Goal: Task Accomplishment & Management: Complete application form

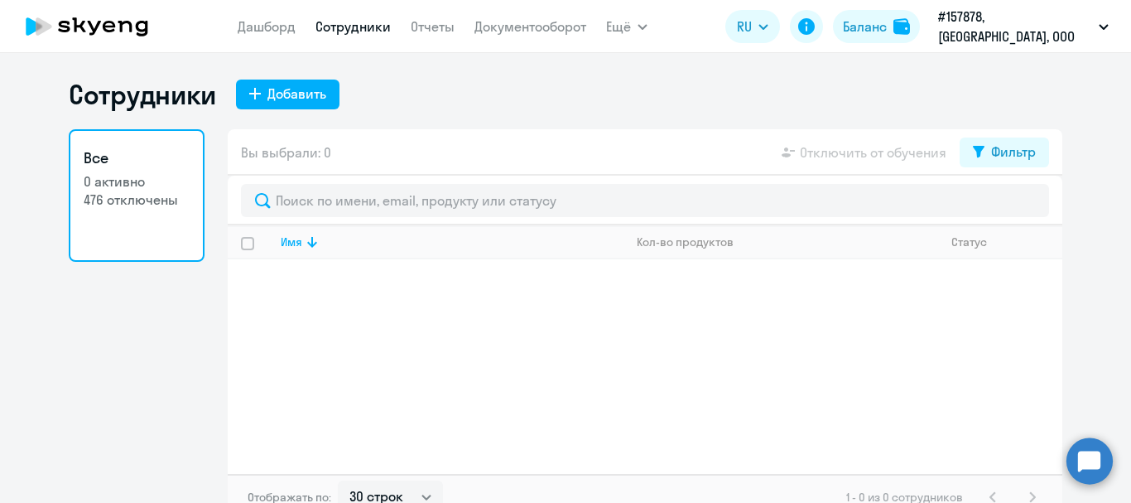
select select "30"
click at [278, 100] on div "Добавить" at bounding box center [296, 94] width 59 height 20
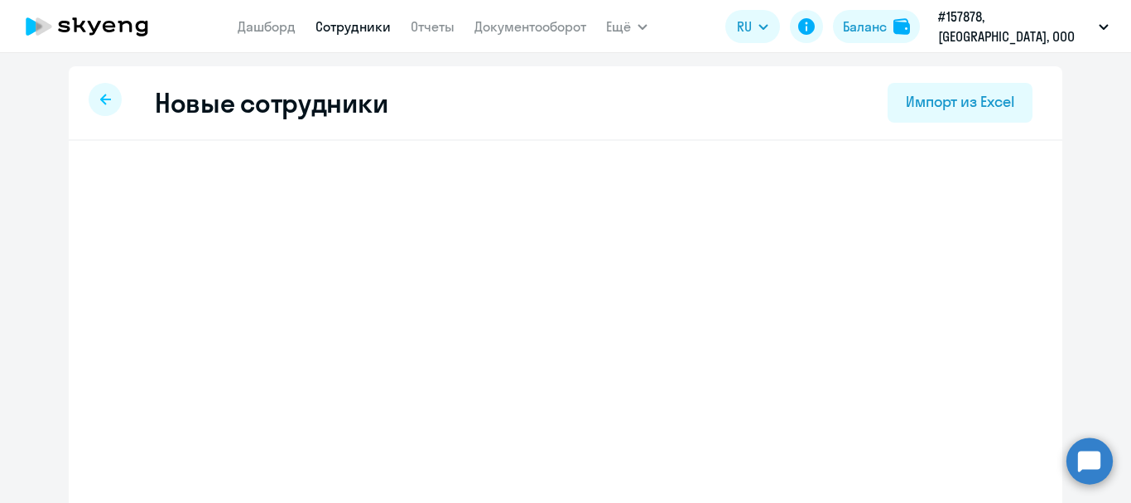
select select "english_adult_native_speaker"
select select "3"
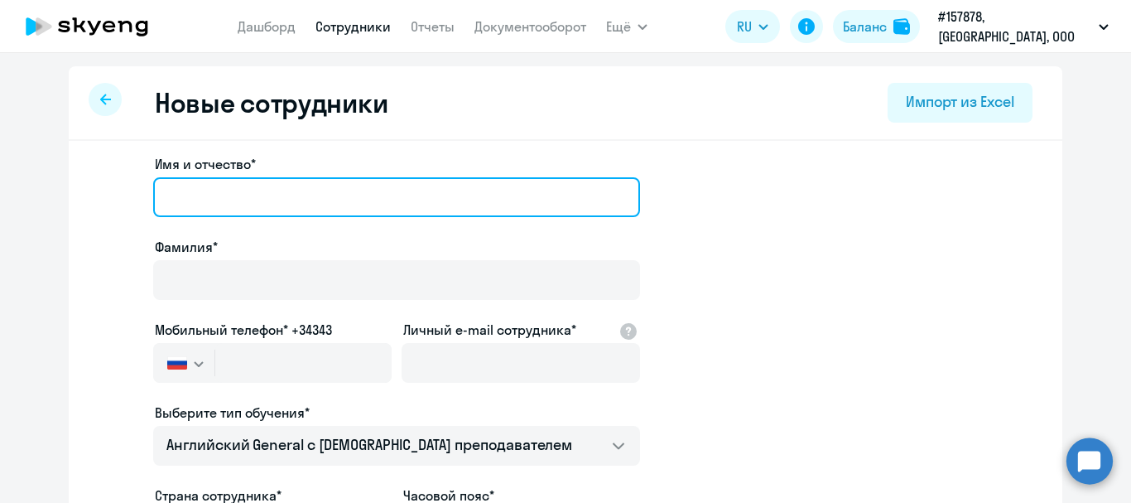
click at [267, 181] on input "Имя и отчество*" at bounding box center [396, 197] width 487 height 40
type input "N"
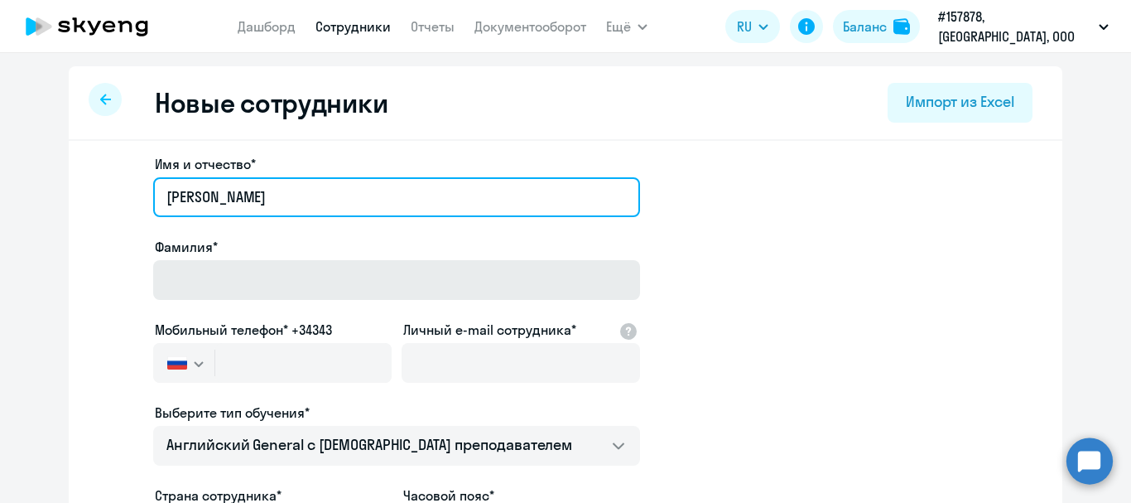
type input "[PERSON_NAME]"
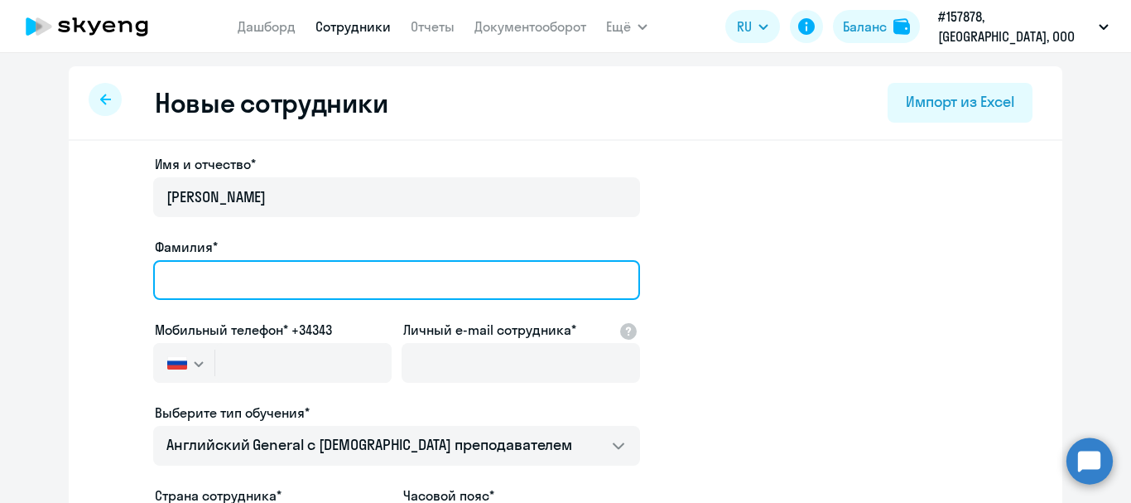
click at [311, 283] on input "Фамилия*" at bounding box center [396, 280] width 487 height 40
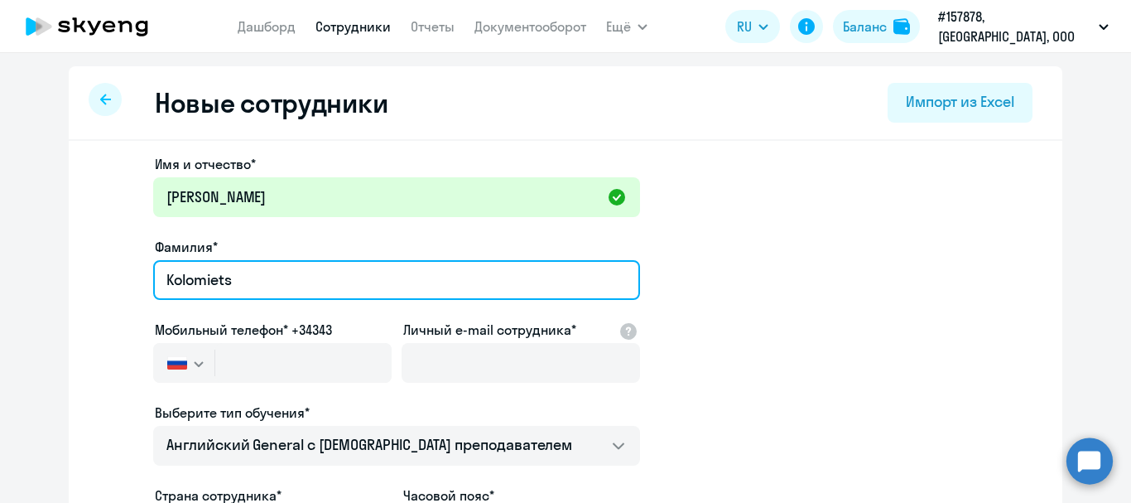
type input "Kolomiets"
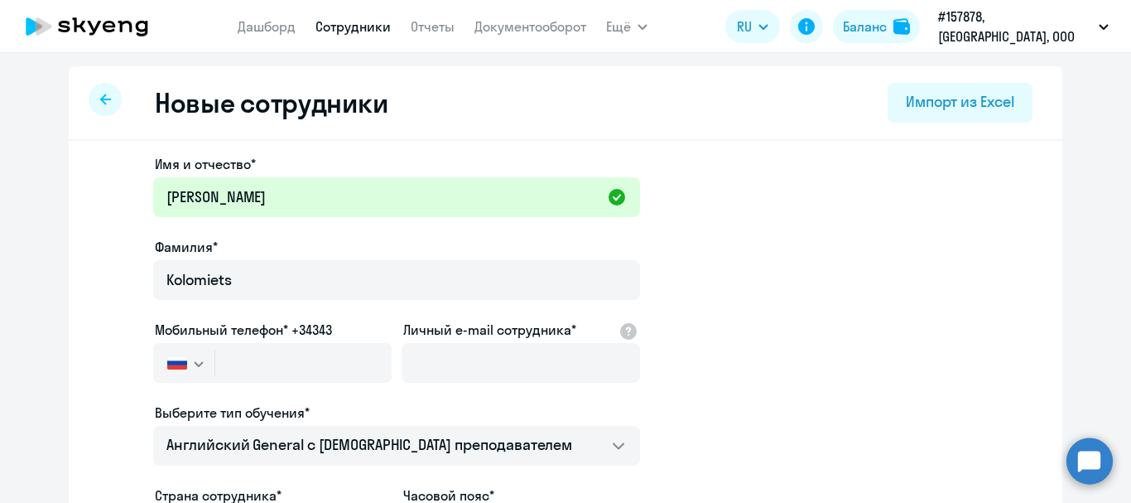
click at [197, 356] on button "button" at bounding box center [183, 363] width 61 height 40
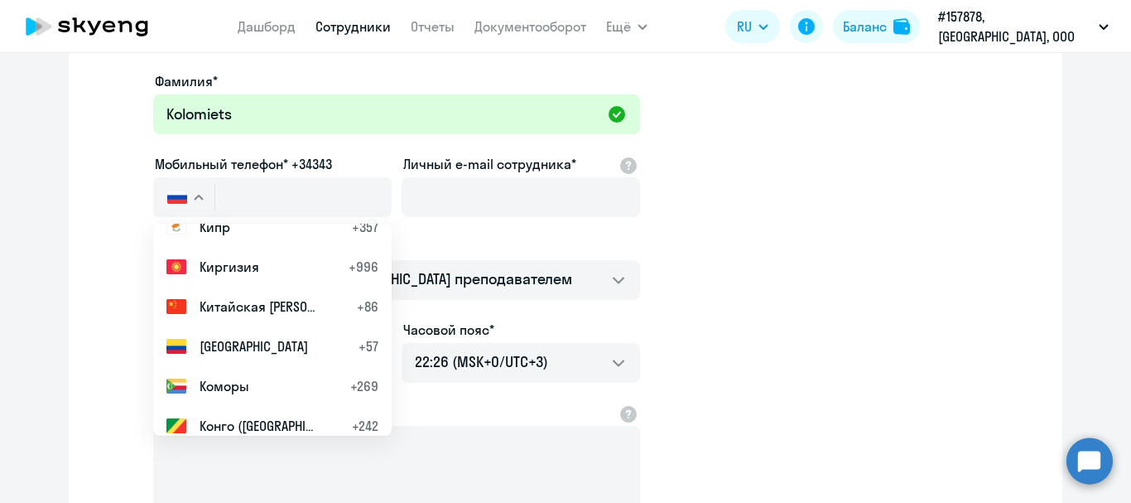
scroll to position [3395, 0]
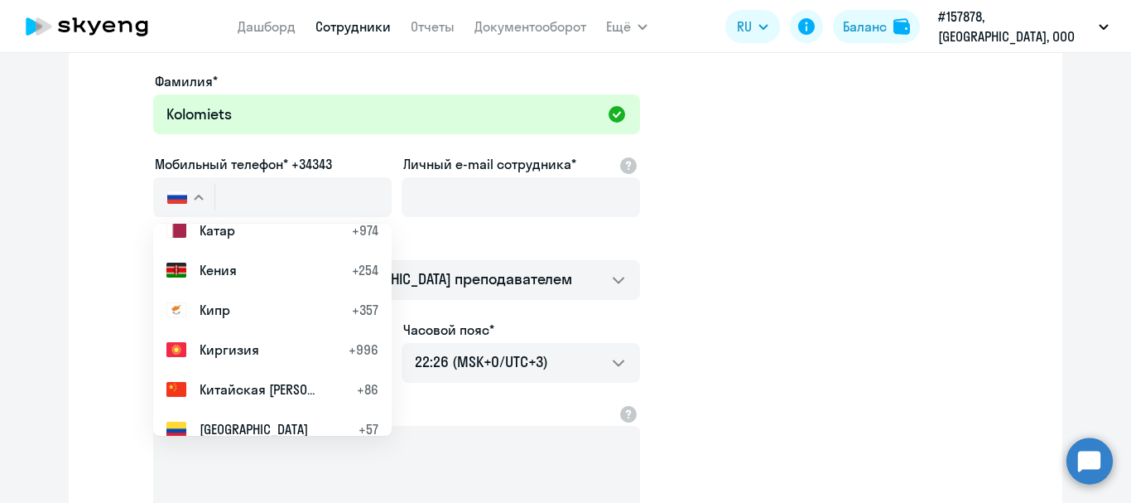
click at [204, 319] on span "Кипр" at bounding box center [215, 310] width 31 height 20
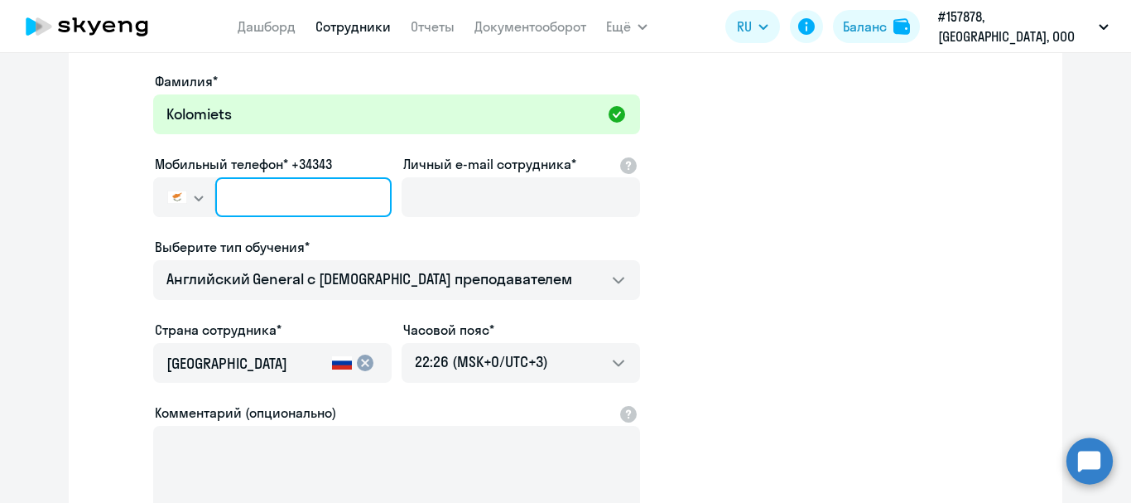
click at [277, 190] on input "text" at bounding box center [303, 197] width 176 height 40
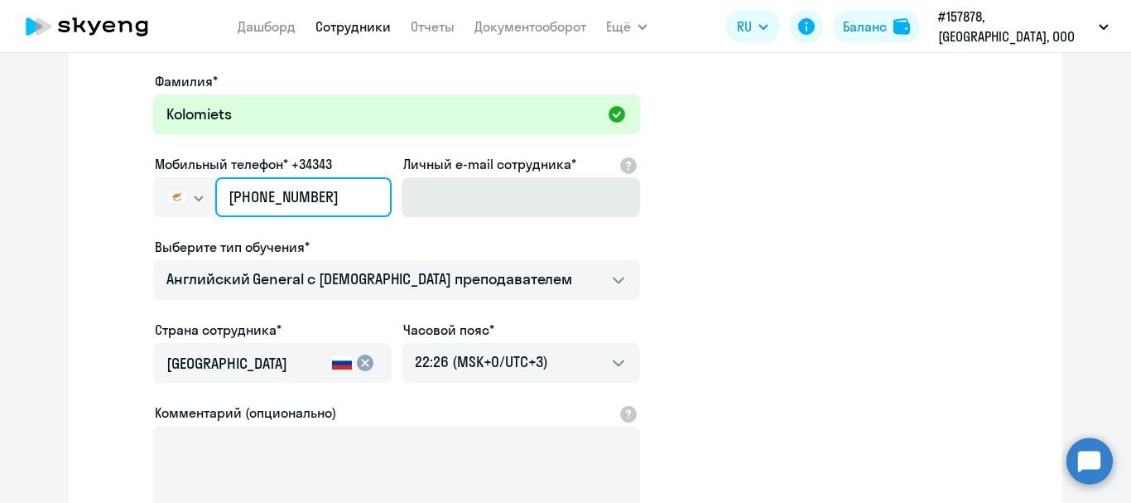
type input "[PHONE_NUMBER]"
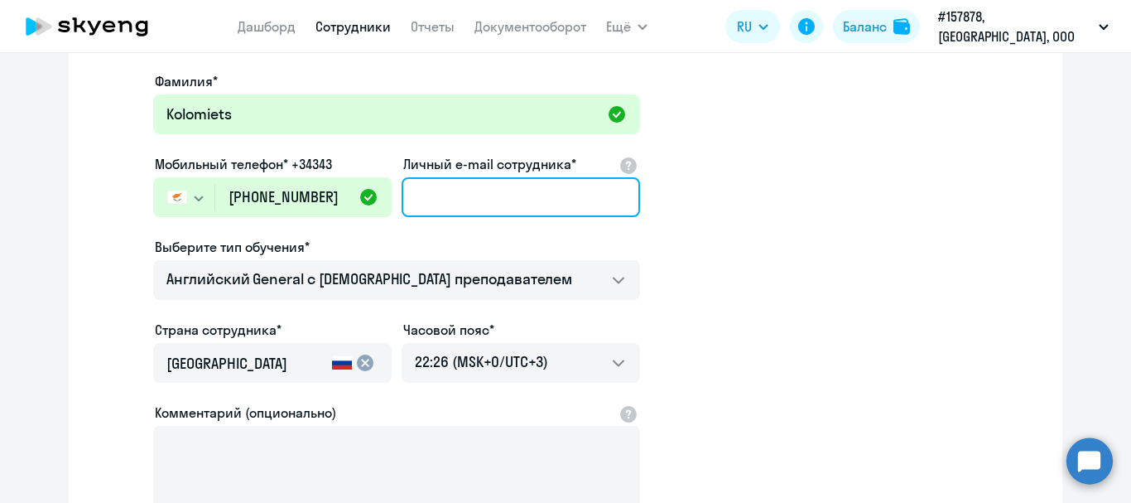
click at [487, 210] on input "Личный e-mail сотрудника*" at bounding box center [521, 197] width 238 height 40
type input "[EMAIL_ADDRESS][DOMAIN_NAME]"
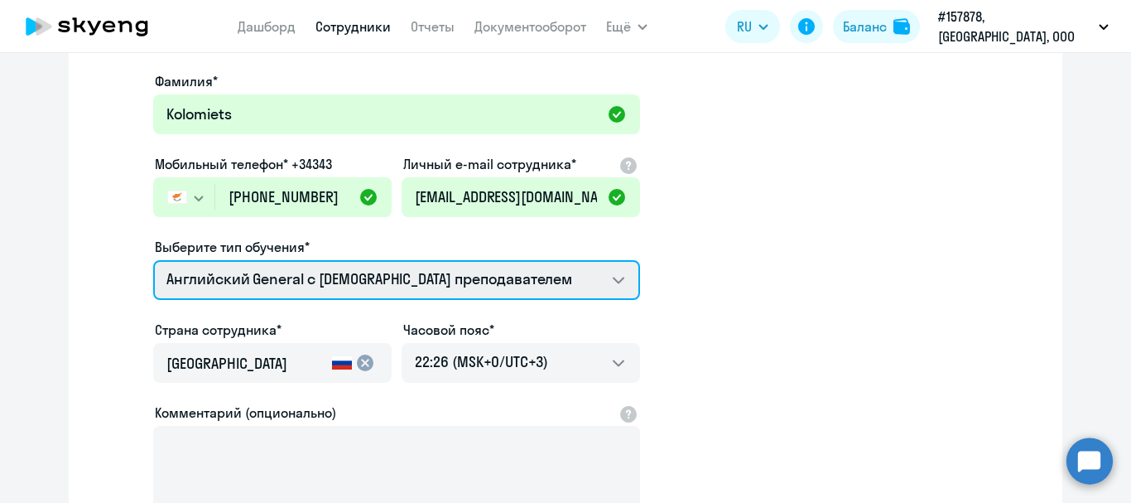
click at [484, 287] on select "Английский General с [DEMOGRAPHIC_DATA] преподавателем" at bounding box center [396, 280] width 487 height 40
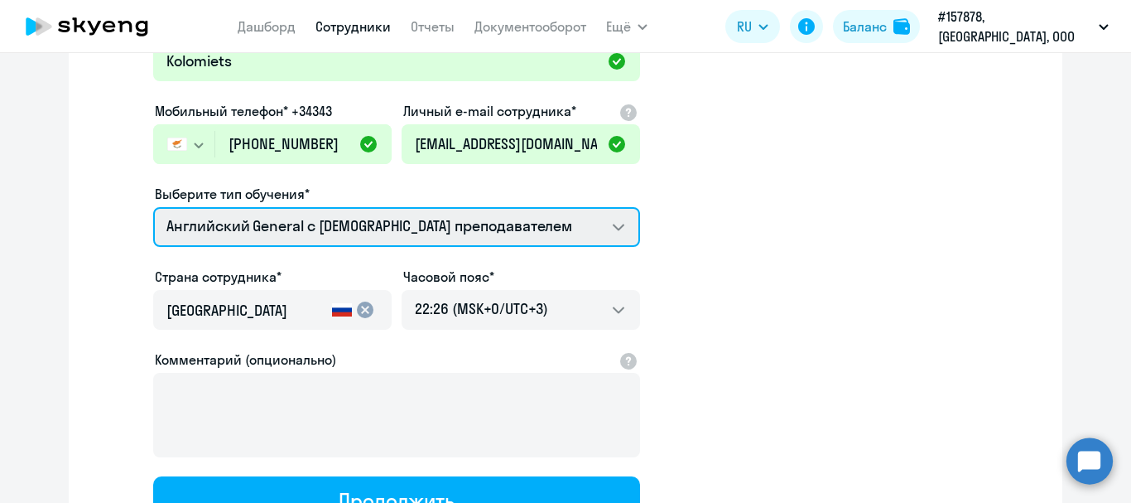
scroll to position [248, 0]
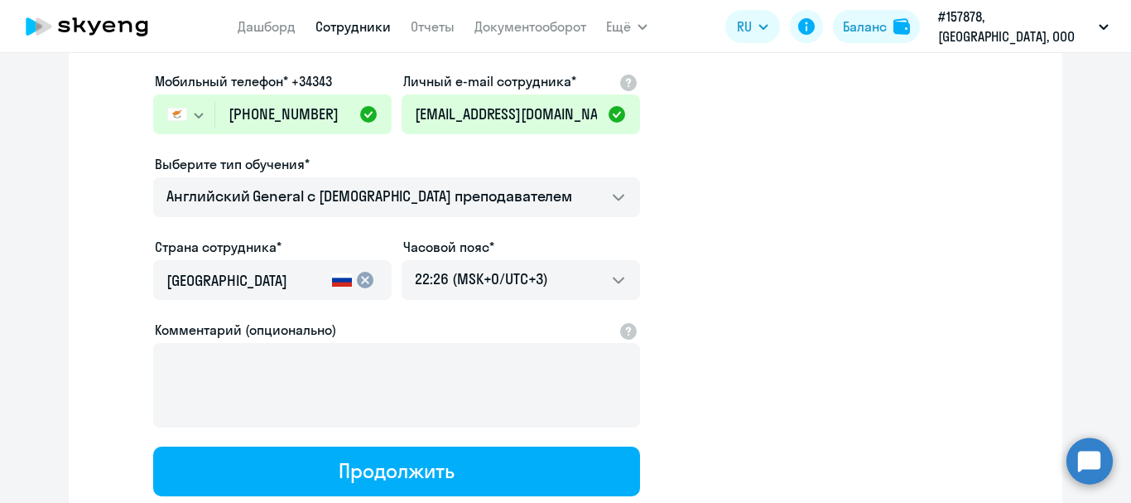
click at [355, 277] on mat-icon "cancel" at bounding box center [365, 280] width 20 height 20
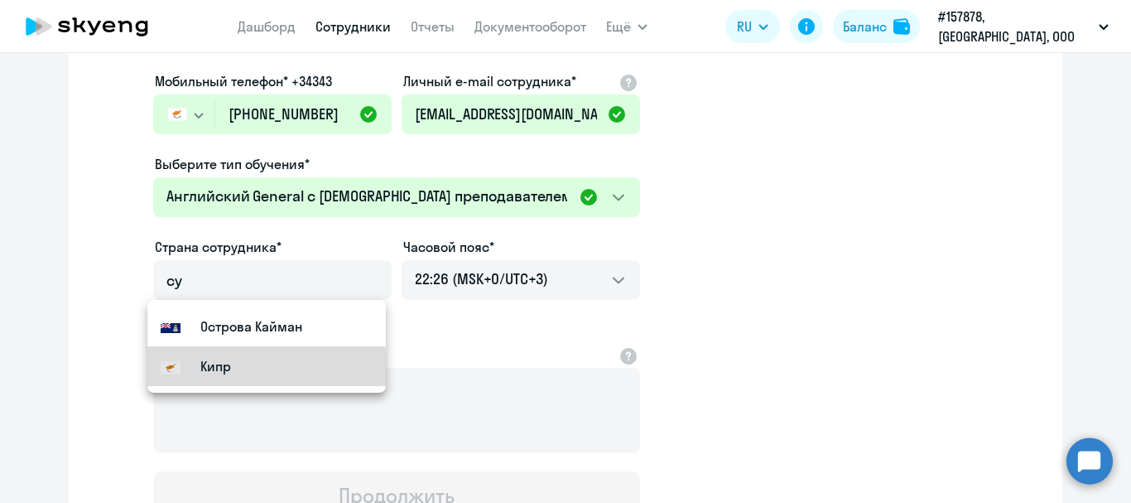
click at [256, 378] on mat-option "Кипр" at bounding box center [266, 366] width 238 height 40
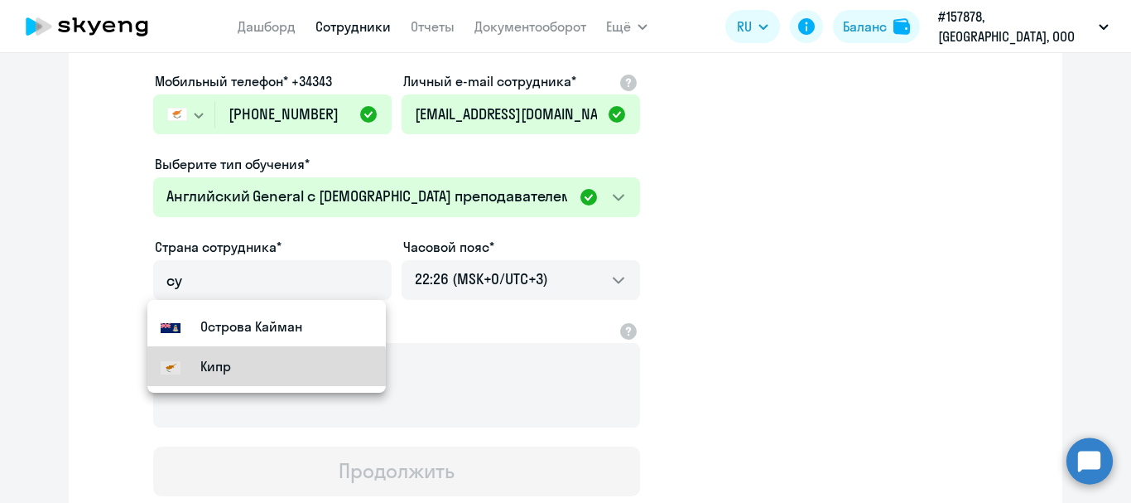
type input "Кипр"
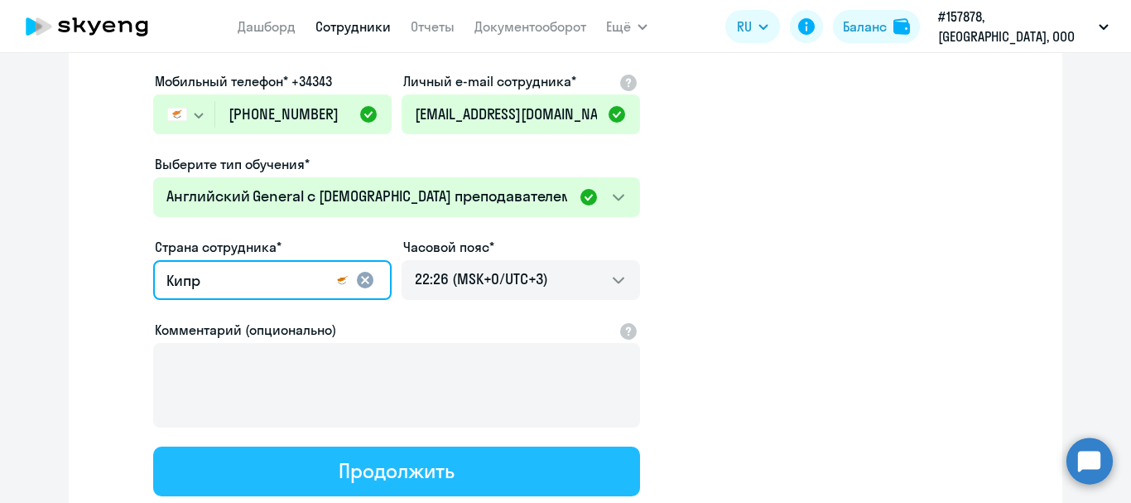
click at [405, 466] on div "Продолжить" at bounding box center [396, 470] width 115 height 26
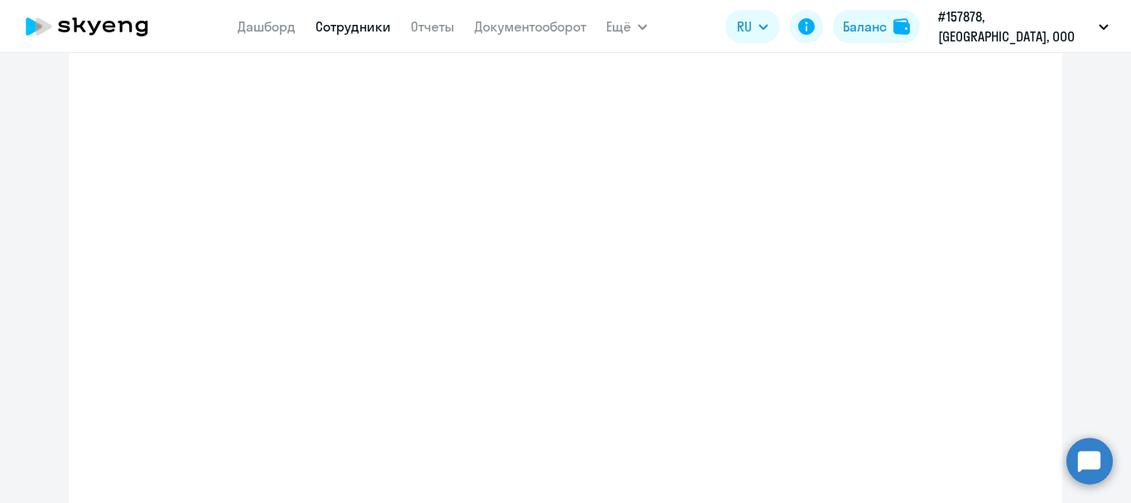
select select "english_adult_native_speaker"
select select "3"
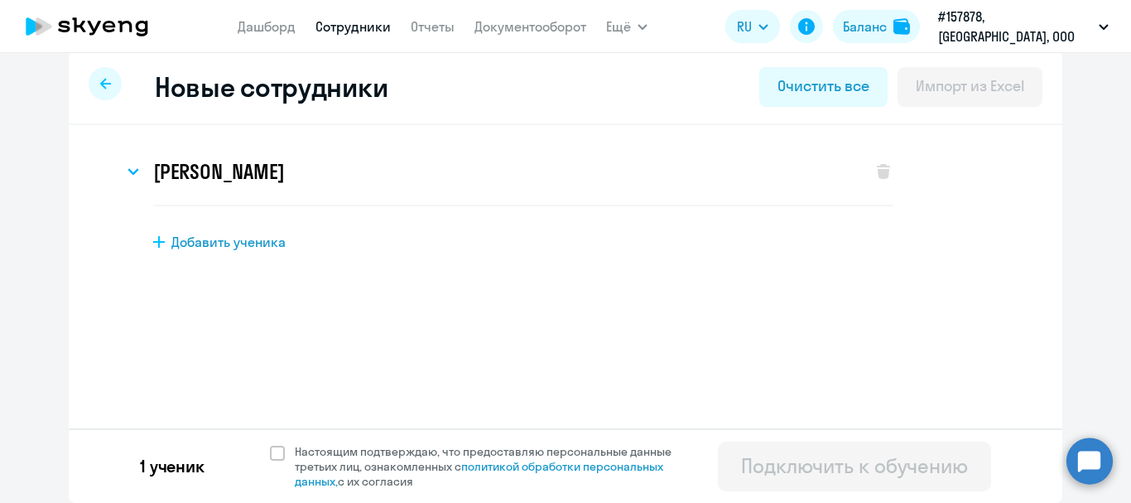
scroll to position [16, 0]
click at [272, 451] on span at bounding box center [277, 452] width 15 height 15
click at [270, 444] on input "Настоящим подтверждаю, что предоставляю персональные данные третьих лиц, ознако…" at bounding box center [269, 443] width 1 height 1
checkbox input "true"
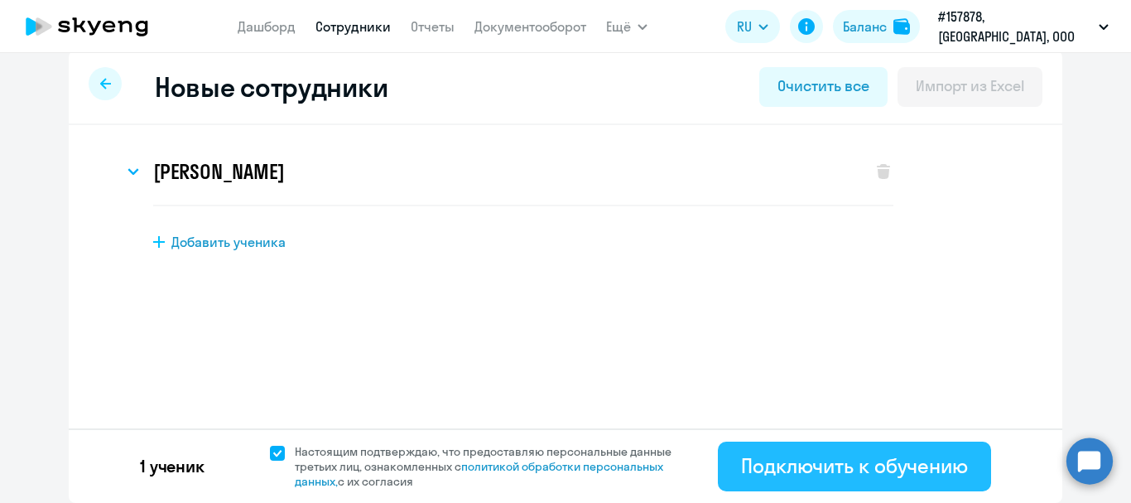
click at [785, 464] on div "Подключить к обучению" at bounding box center [854, 465] width 227 height 26
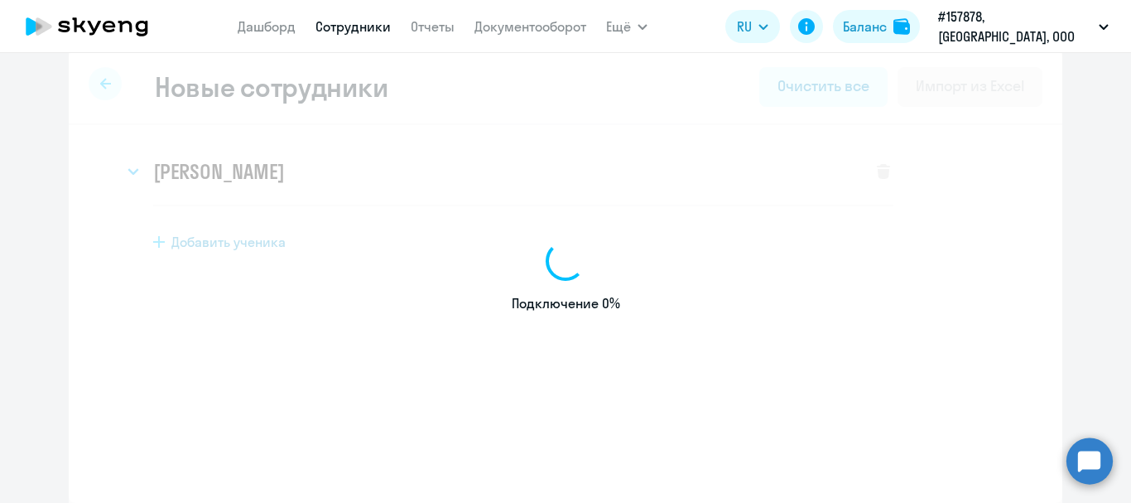
select select "english_adult_native_speaker"
select select "3"
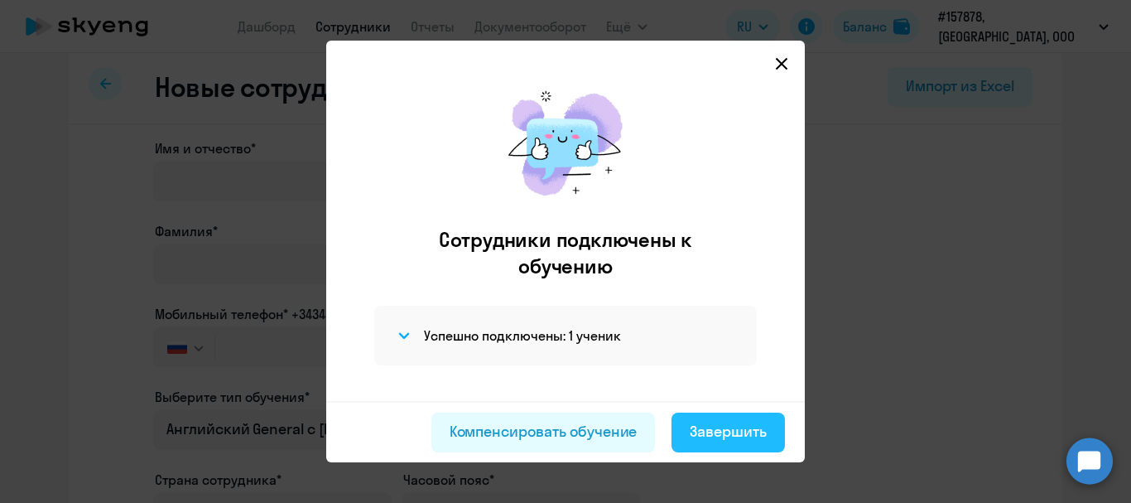
click at [734, 424] on div "Завершить" at bounding box center [728, 432] width 77 height 22
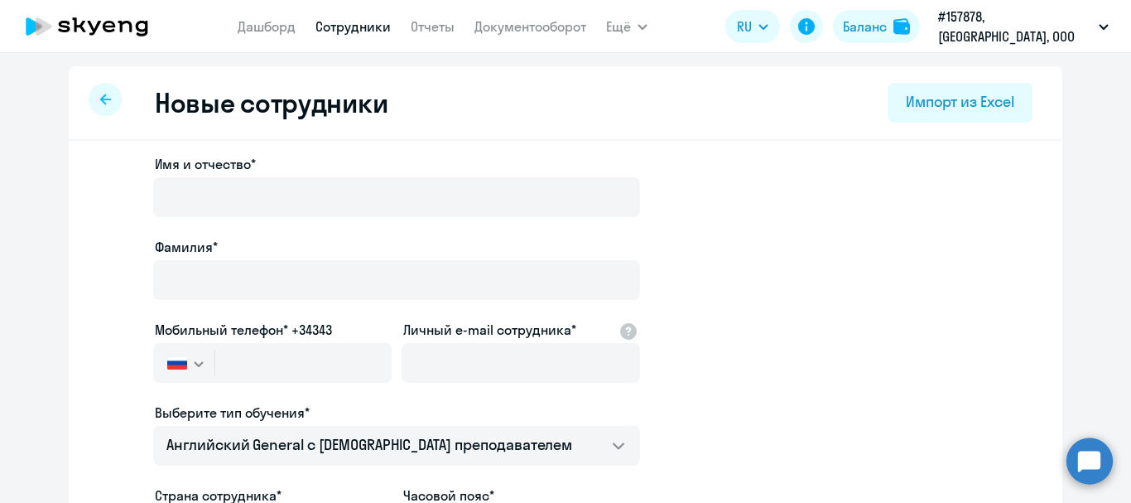
select select "30"
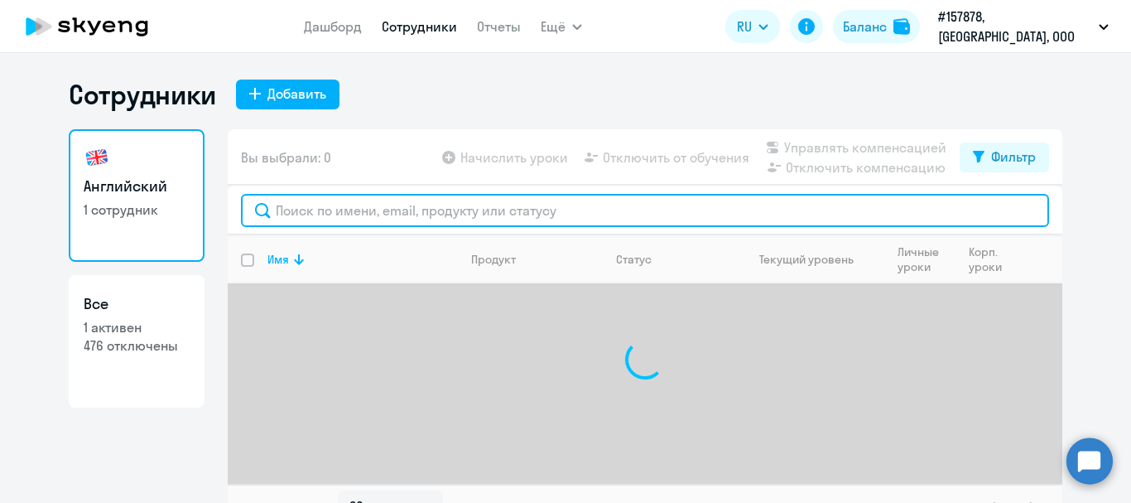
click at [502, 214] on input "text" at bounding box center [645, 210] width 808 height 33
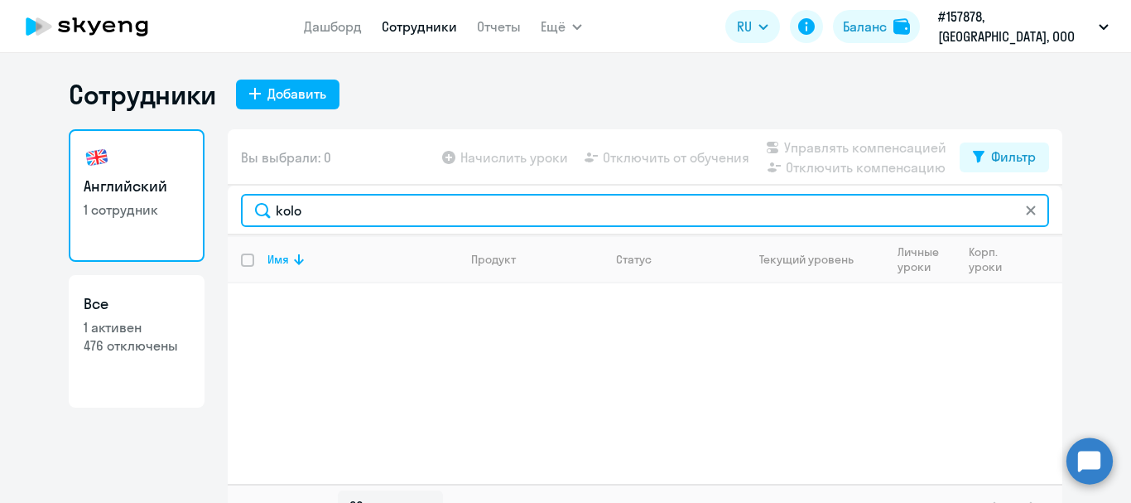
click at [398, 218] on input "kolo" at bounding box center [645, 210] width 808 height 33
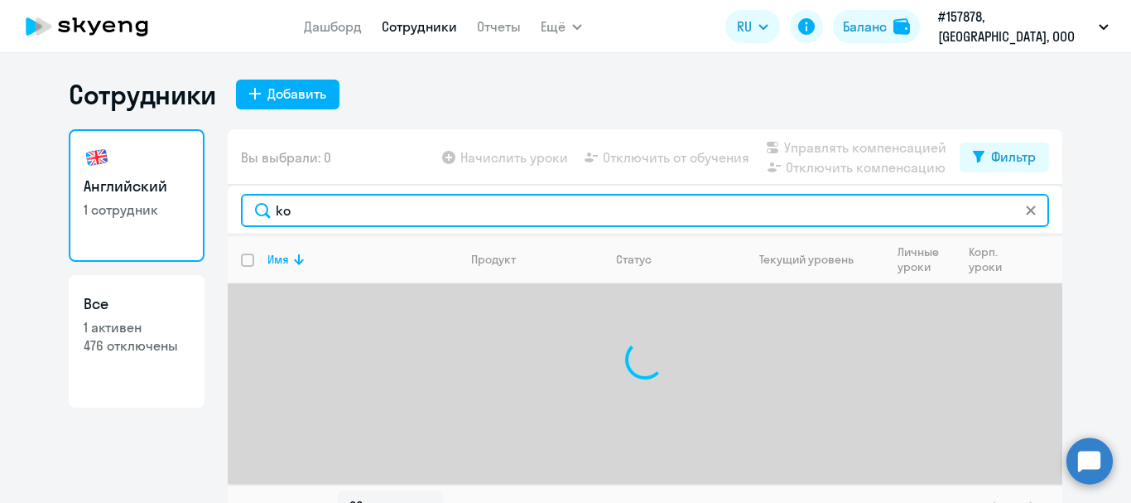
type input "k"
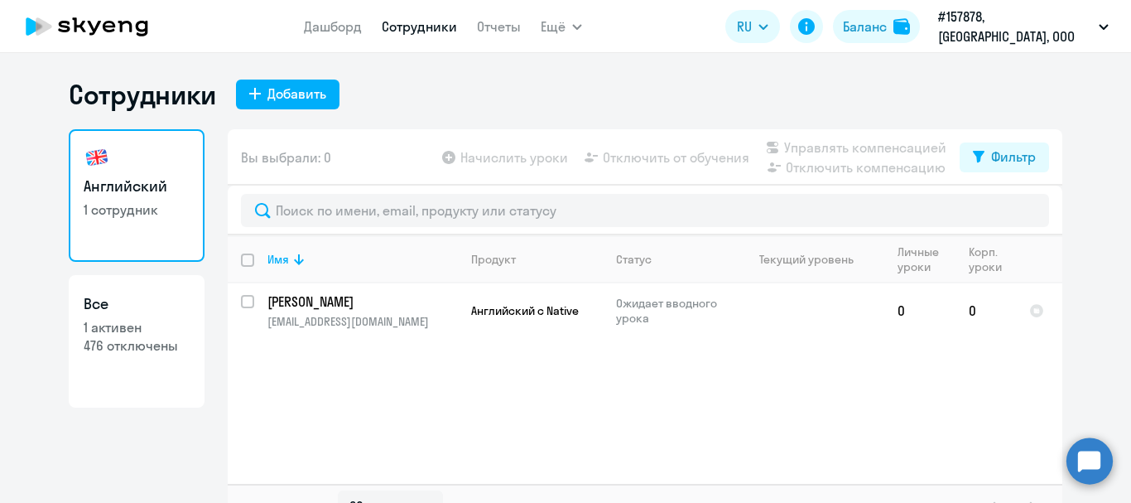
click at [151, 219] on link "Английский 1 сотрудник" at bounding box center [137, 195] width 136 height 132
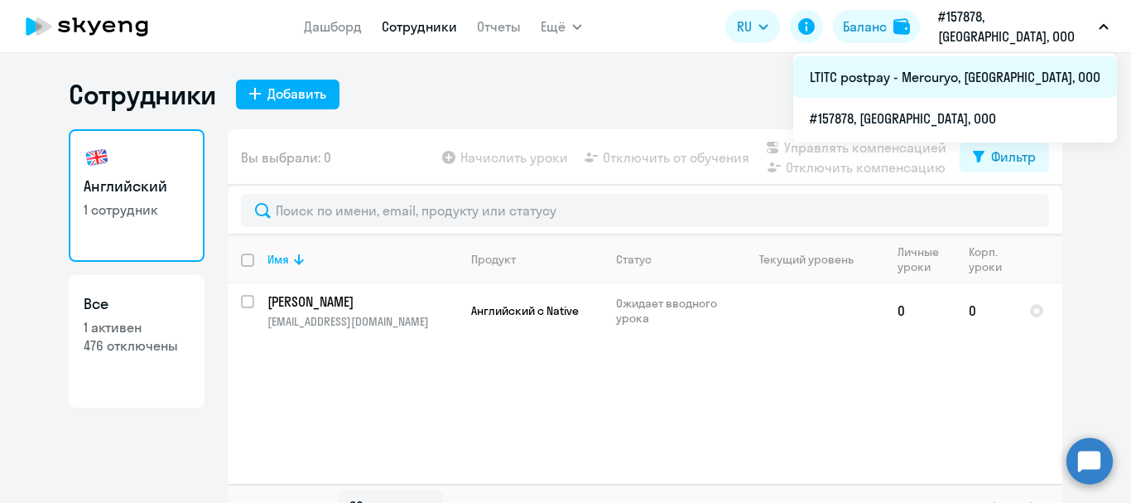
click at [998, 66] on li "LTITC postpay - Mercuryo, [GEOGRAPHIC_DATA], ООО" at bounding box center [955, 76] width 324 height 41
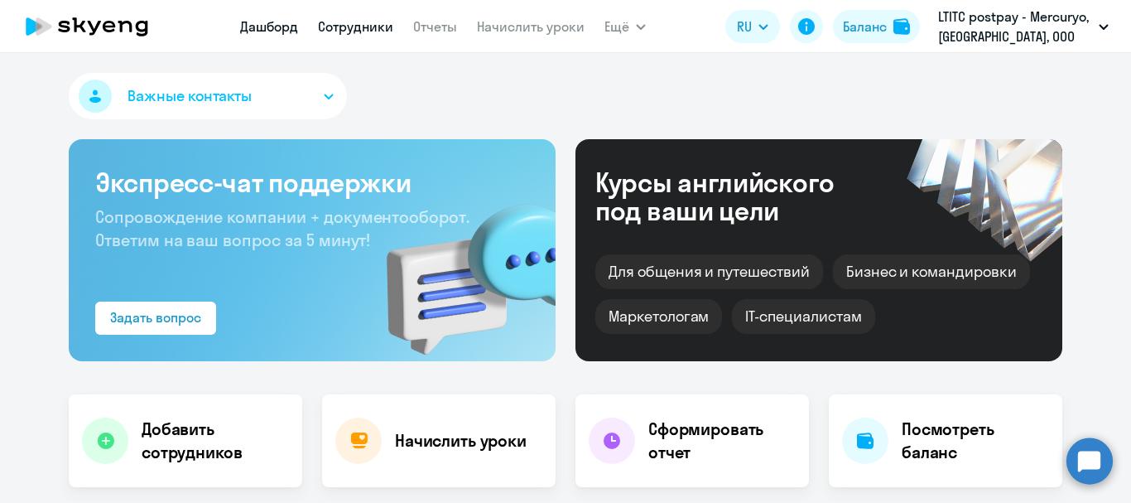
select select "30"
click at [331, 25] on link "Сотрудники" at bounding box center [355, 26] width 75 height 17
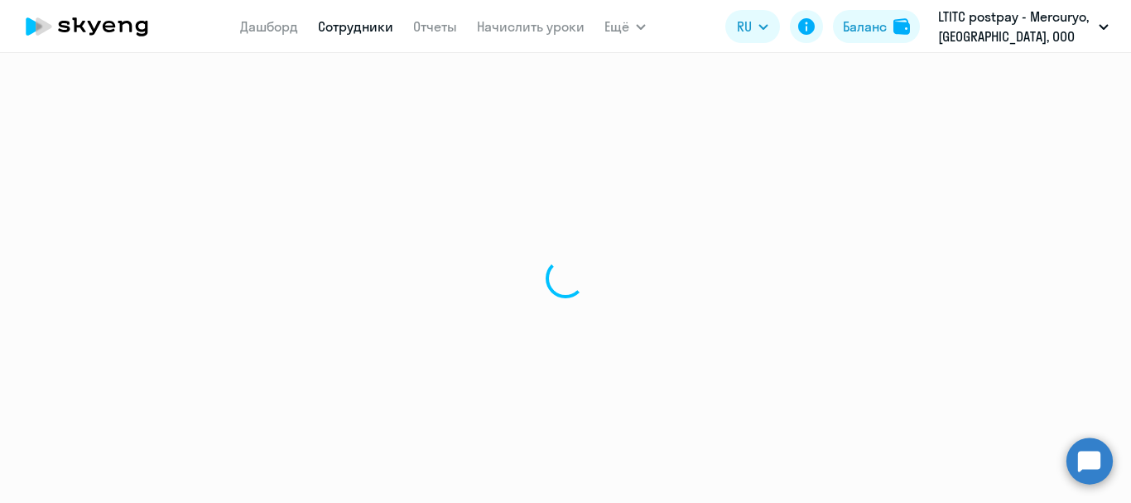
select select "30"
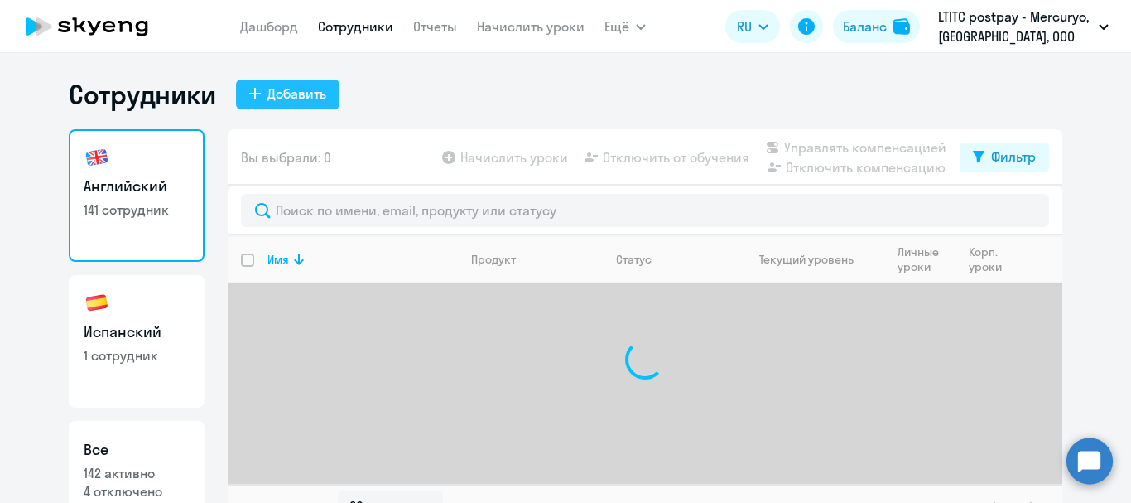
click at [314, 97] on div "Добавить" at bounding box center [296, 94] width 59 height 20
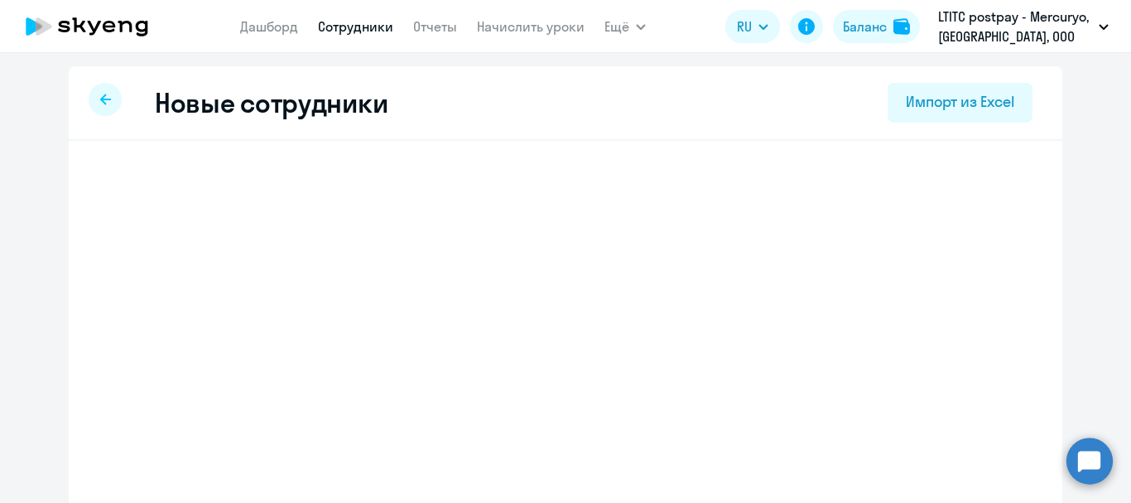
select select "english_adult_not_native_speaker"
select select "3"
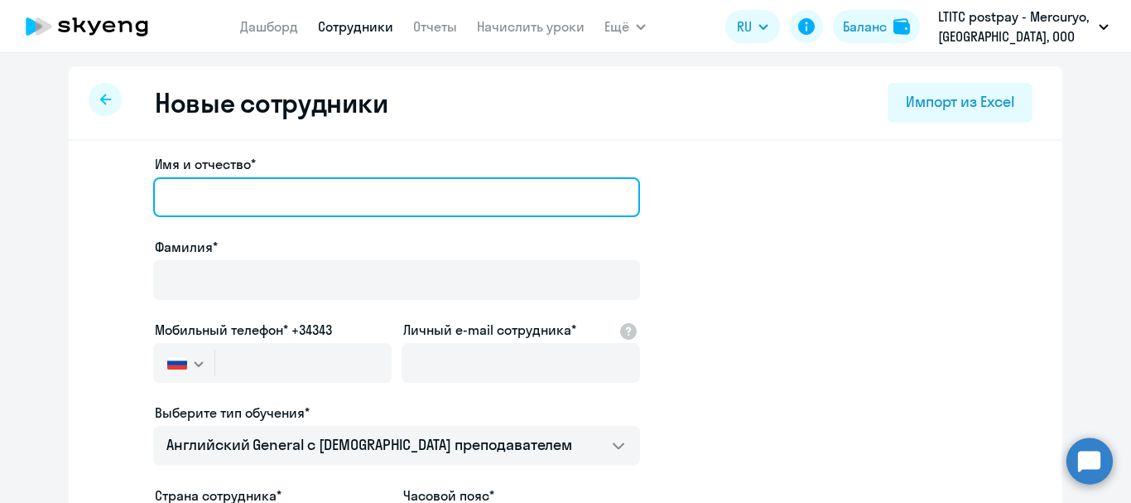
click at [349, 196] on input "Имя и отчество*" at bounding box center [396, 197] width 487 height 40
type input "n"
type input "е"
type input "[PERSON_NAME]"
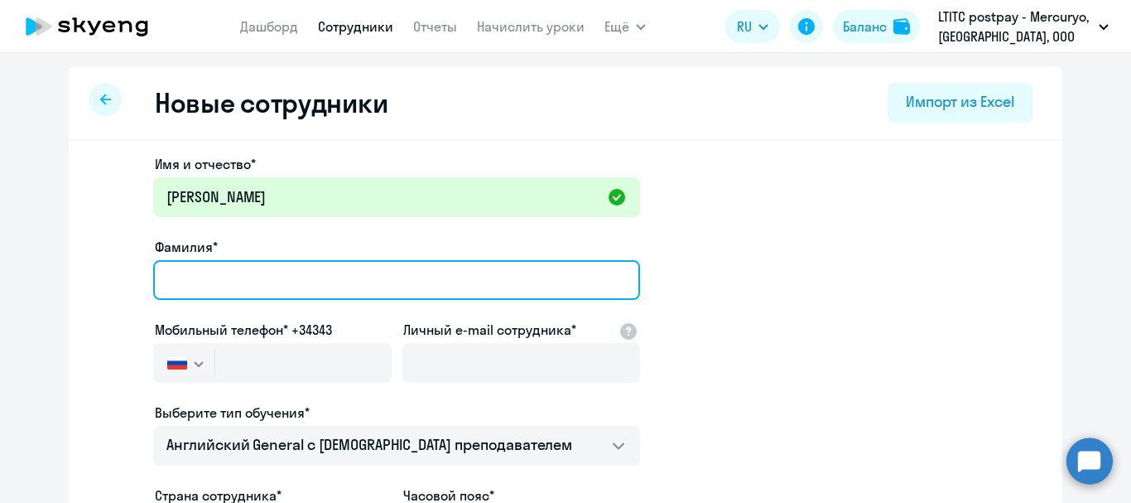
click at [168, 284] on input "Фамилия*" at bounding box center [396, 280] width 487 height 40
type input "Kolomiets"
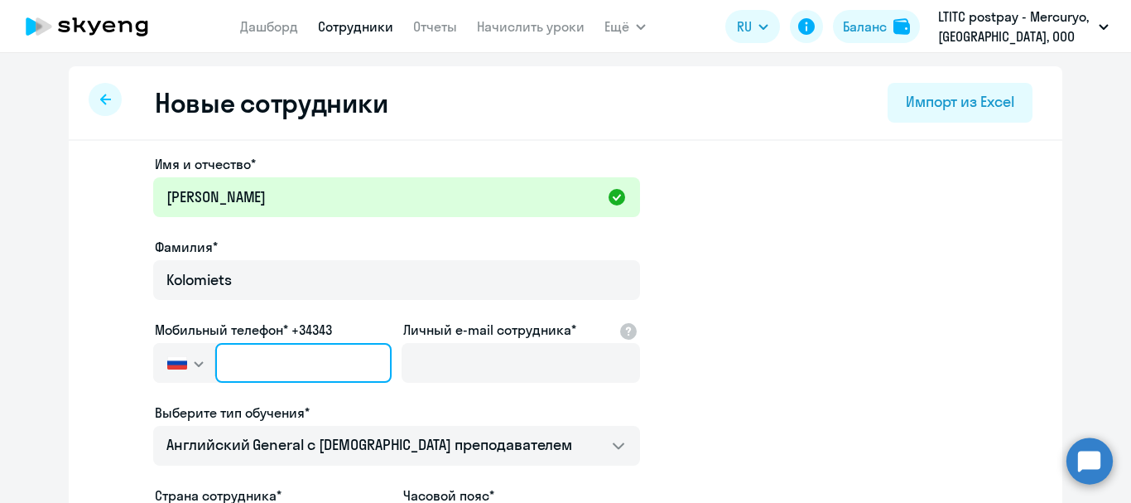
click at [215, 362] on input "text" at bounding box center [303, 363] width 176 height 40
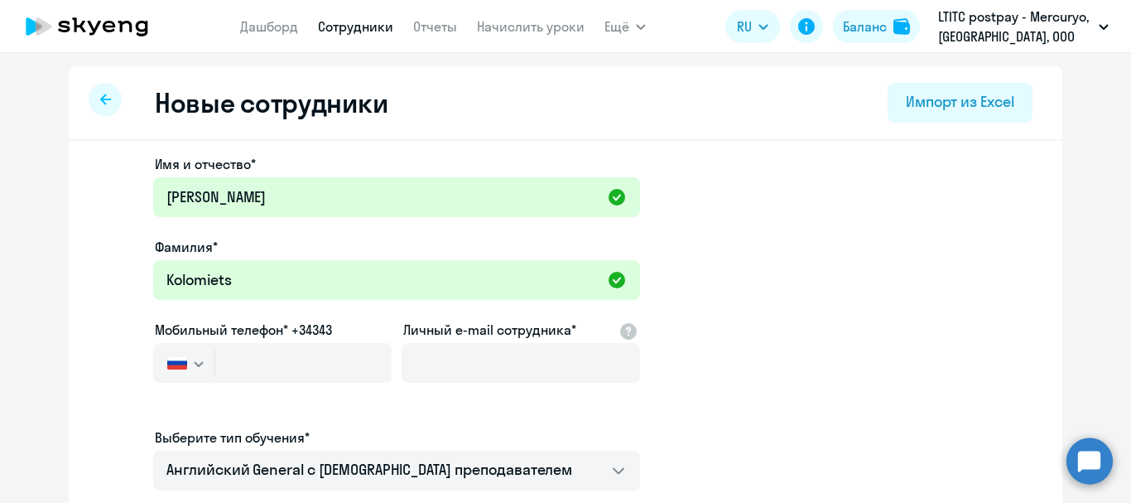
click at [194, 361] on icon "button" at bounding box center [199, 364] width 10 height 6
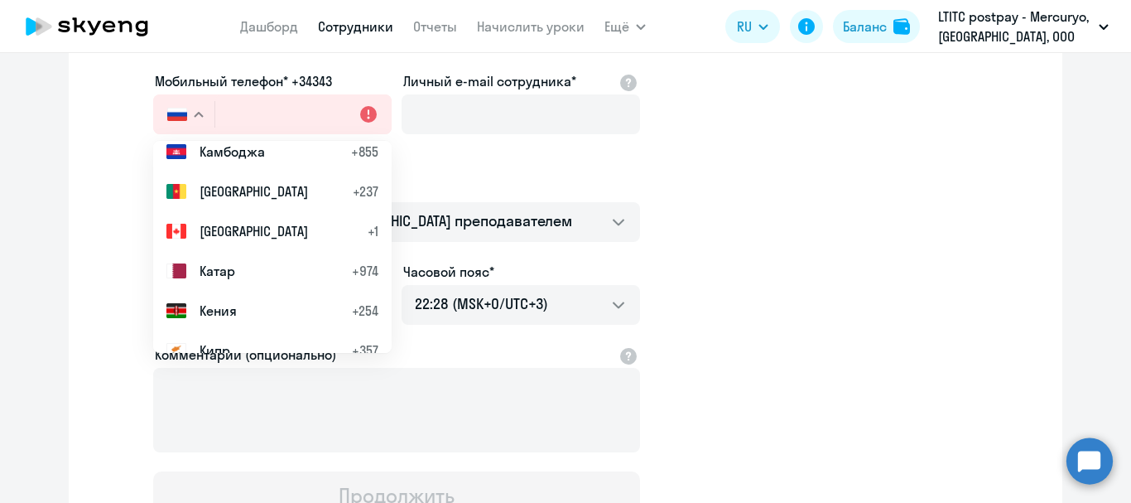
scroll to position [3312, 0]
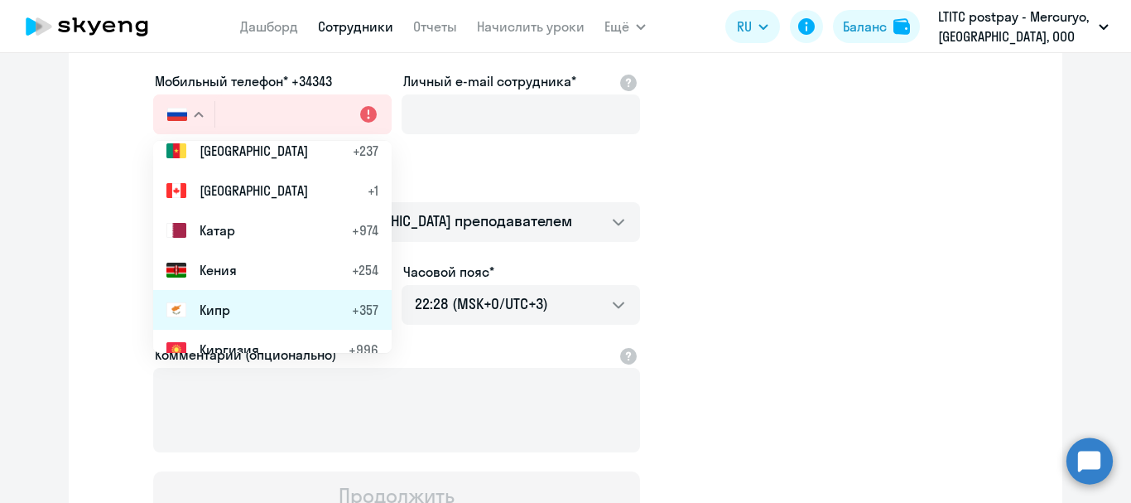
click at [215, 300] on span "Кипр" at bounding box center [215, 310] width 31 height 20
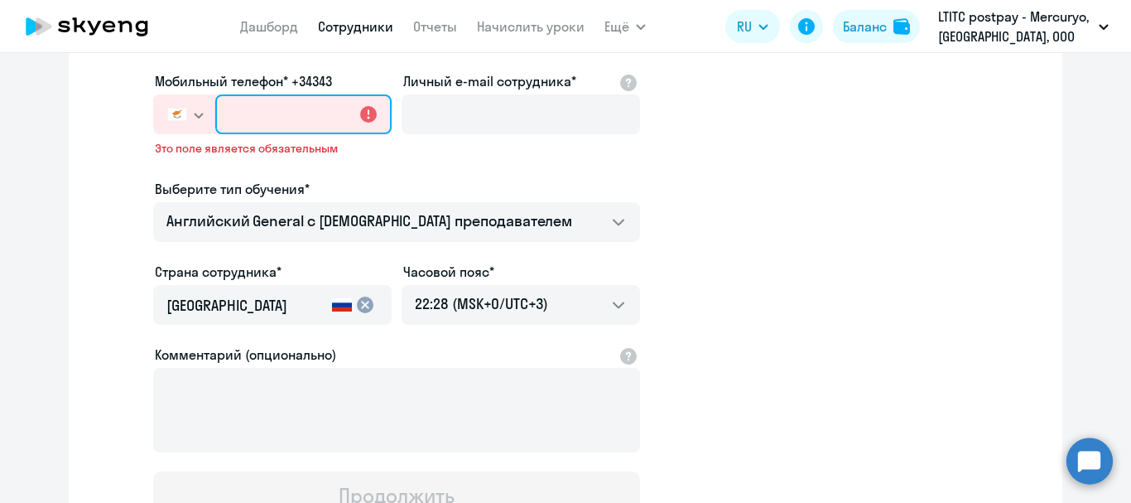
click at [290, 108] on input "text" at bounding box center [303, 114] width 176 height 40
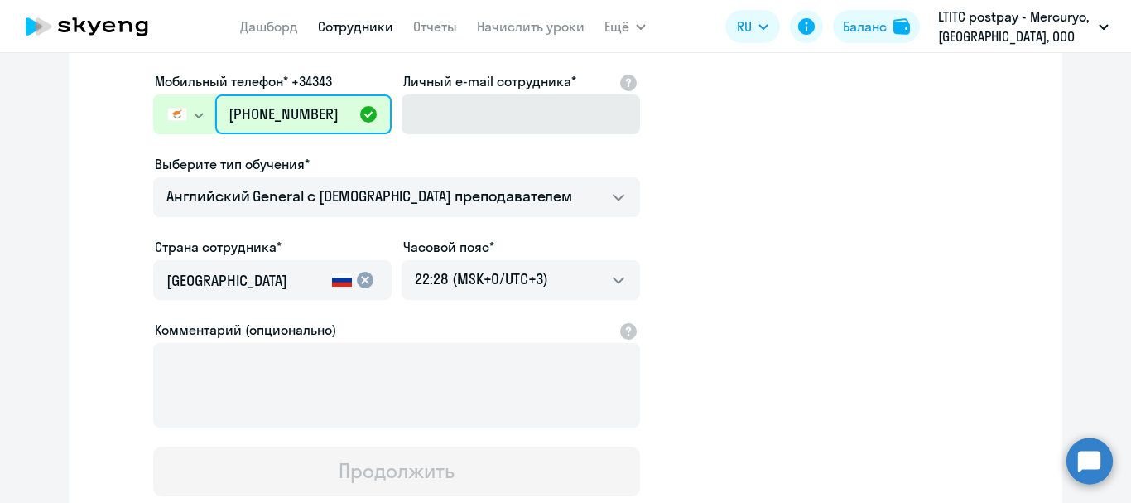
type input "[PHONE_NUMBER]"
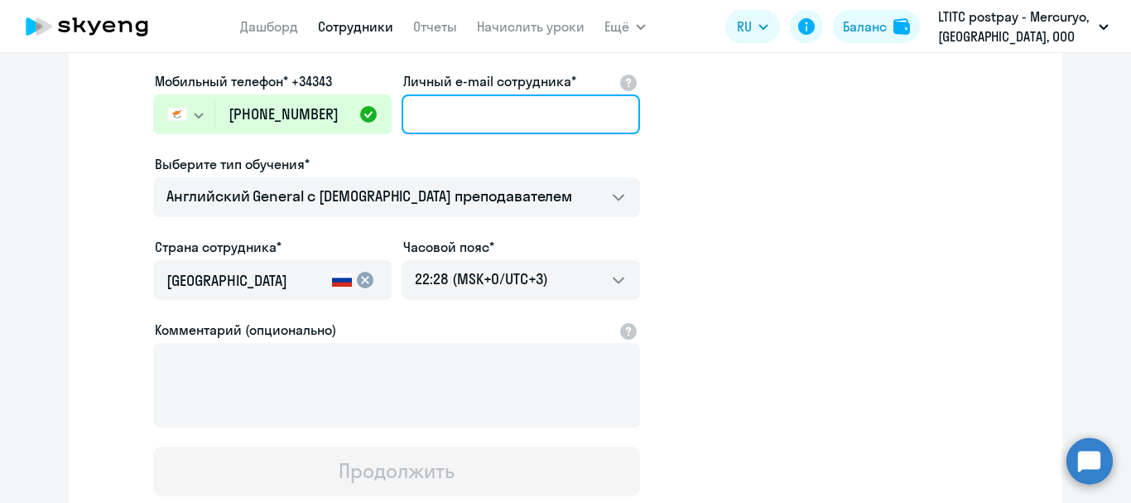
click at [449, 125] on input "Личный e-mail сотрудника*" at bounding box center [521, 114] width 238 height 40
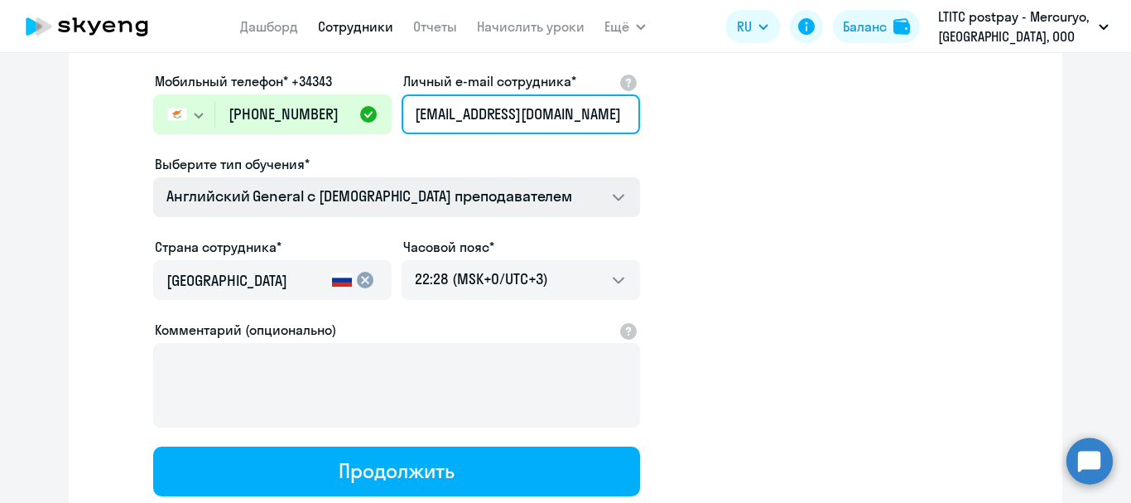
type input "[EMAIL_ADDRESS][DOMAIN_NAME]"
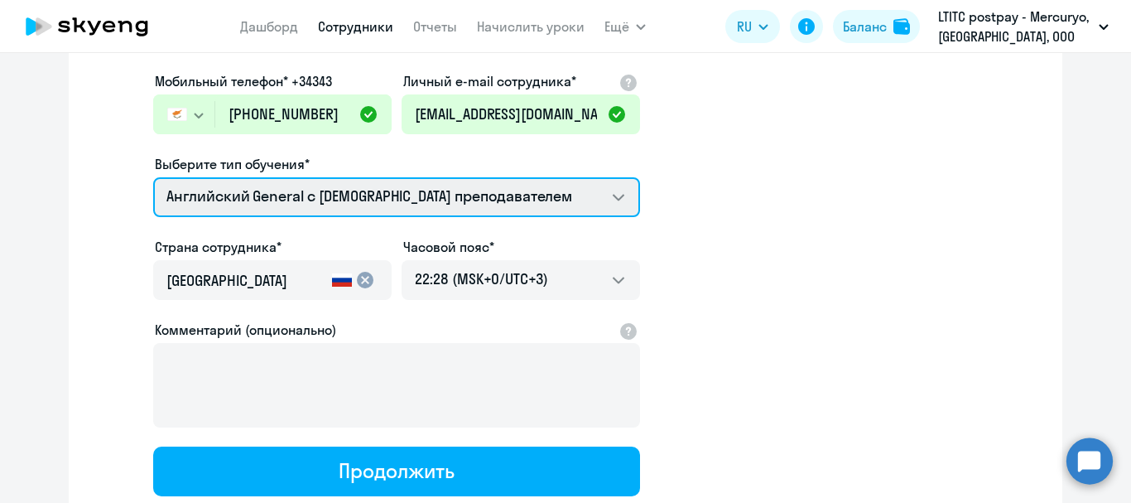
click at [433, 189] on select "Премиум уроки по испанскому языку для взрослых Talks 15 минутные разговоры на а…" at bounding box center [396, 197] width 487 height 40
select select "english_adult_native_speaker"
click at [153, 177] on select "Премиум уроки по испанскому языку для взрослых Talks 15 минутные разговоры на а…" at bounding box center [396, 197] width 487 height 40
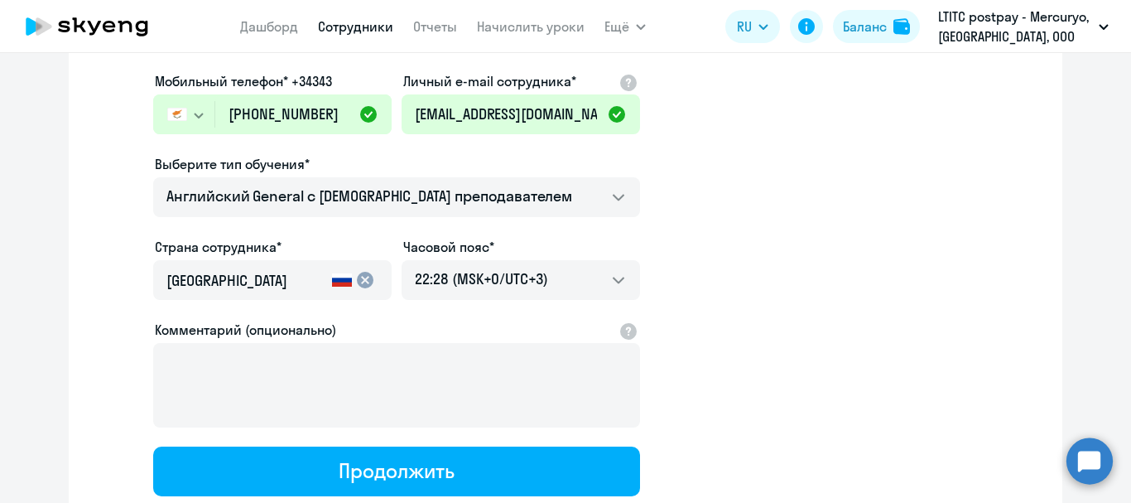
click at [357, 279] on mat-icon "cancel" at bounding box center [365, 280] width 20 height 20
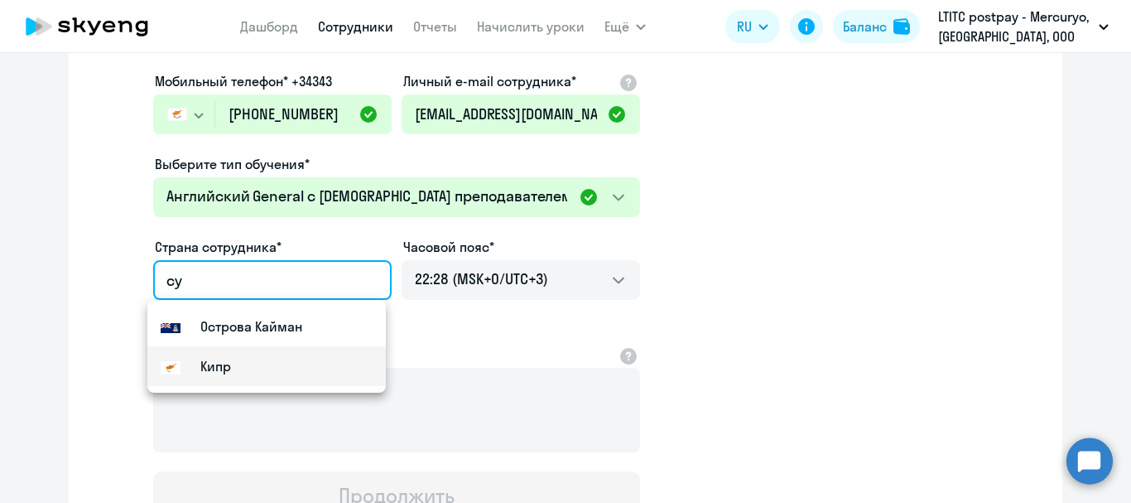
click at [238, 373] on mat-option "Кипр" at bounding box center [266, 366] width 238 height 40
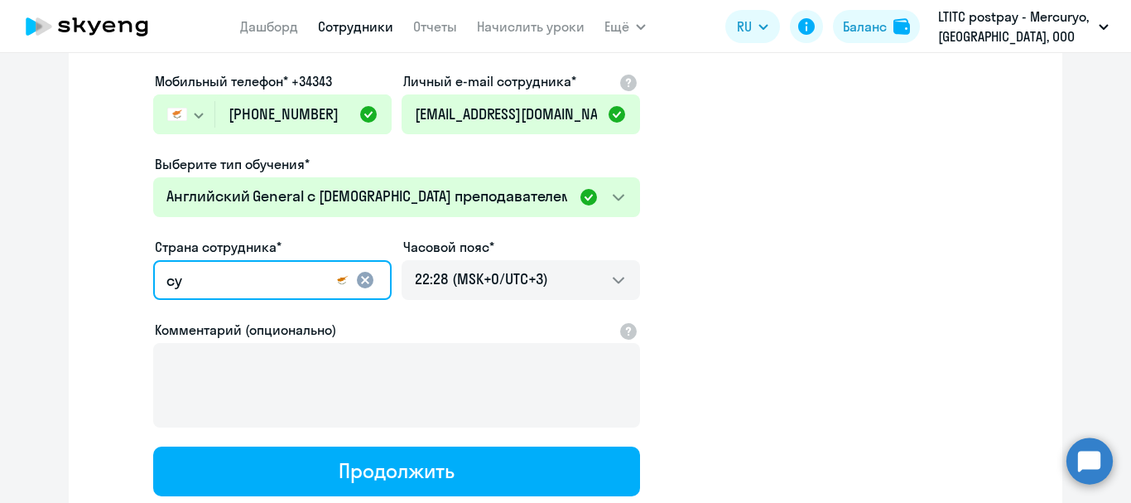
type input "Кипр"
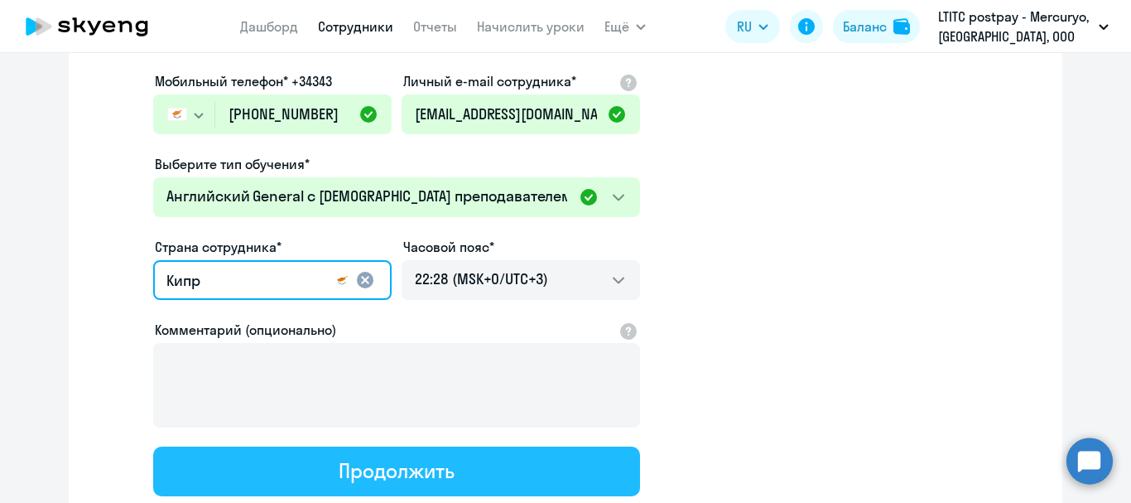
click at [402, 471] on div "Продолжить" at bounding box center [396, 470] width 115 height 26
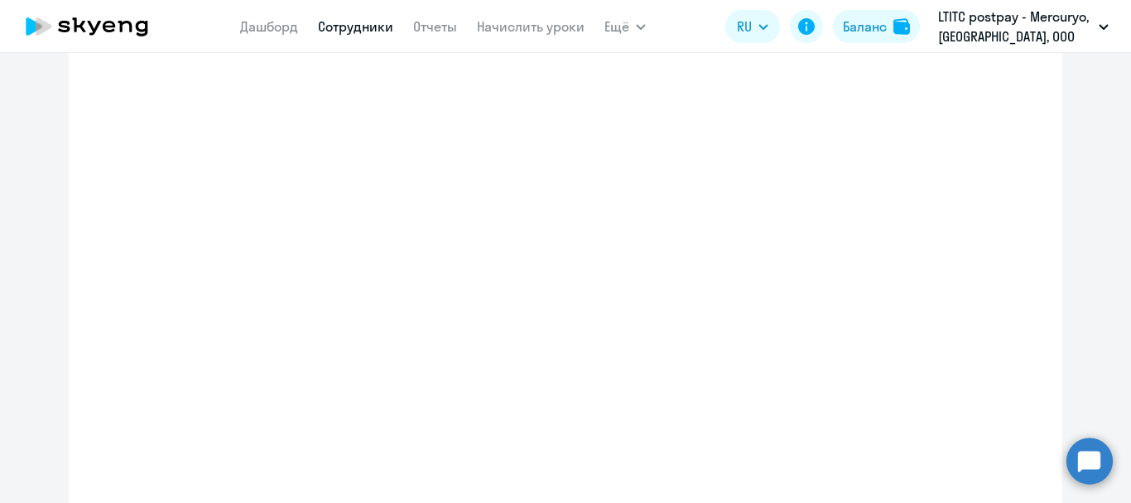
select select "english_adult_native_speaker"
select select "3"
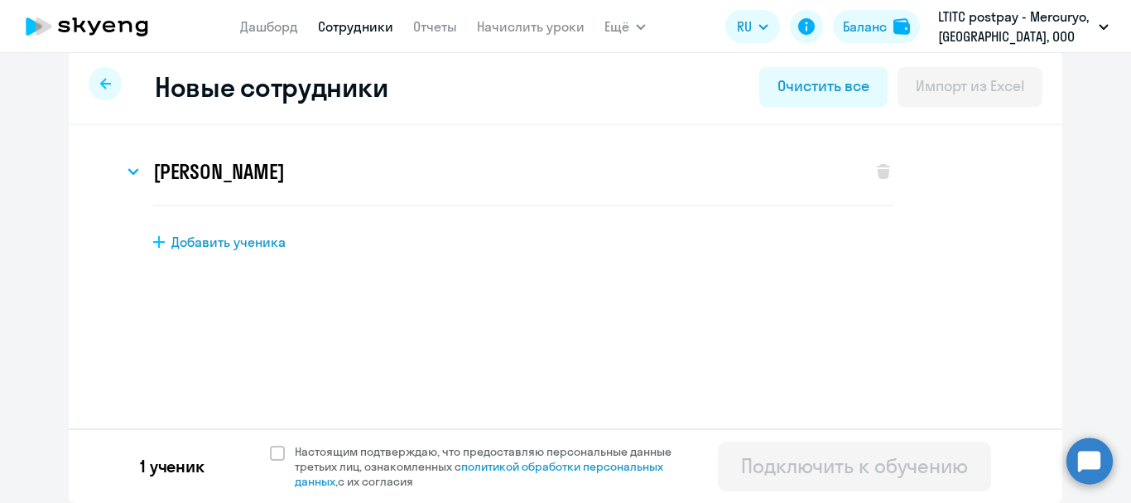
scroll to position [16, 0]
click at [276, 446] on span at bounding box center [277, 452] width 15 height 15
click at [270, 444] on input "Настоящим подтверждаю, что предоставляю персональные данные третьих лиц, ознако…" at bounding box center [269, 443] width 1 height 1
checkbox input "true"
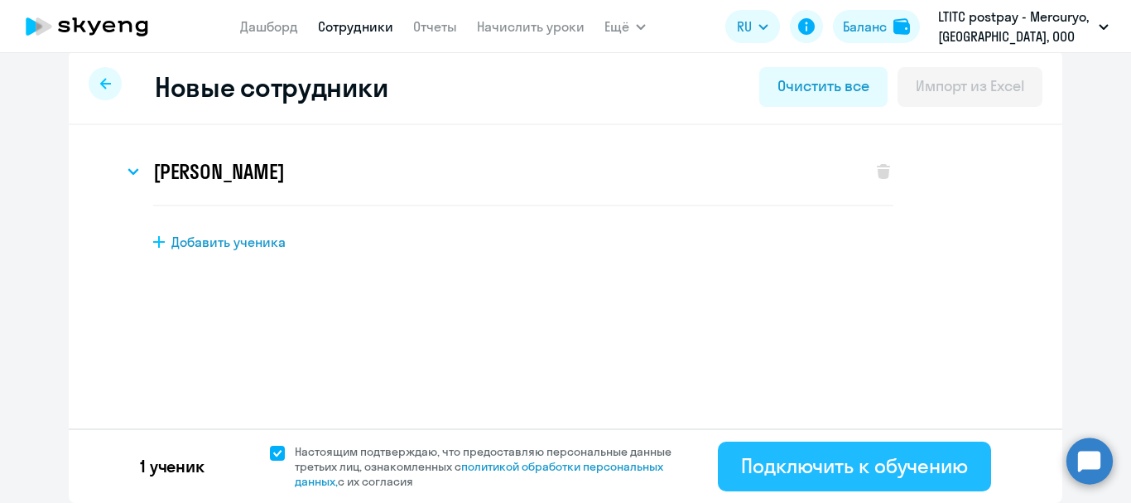
click at [936, 465] on div "Подключить к обучению" at bounding box center [854, 465] width 227 height 26
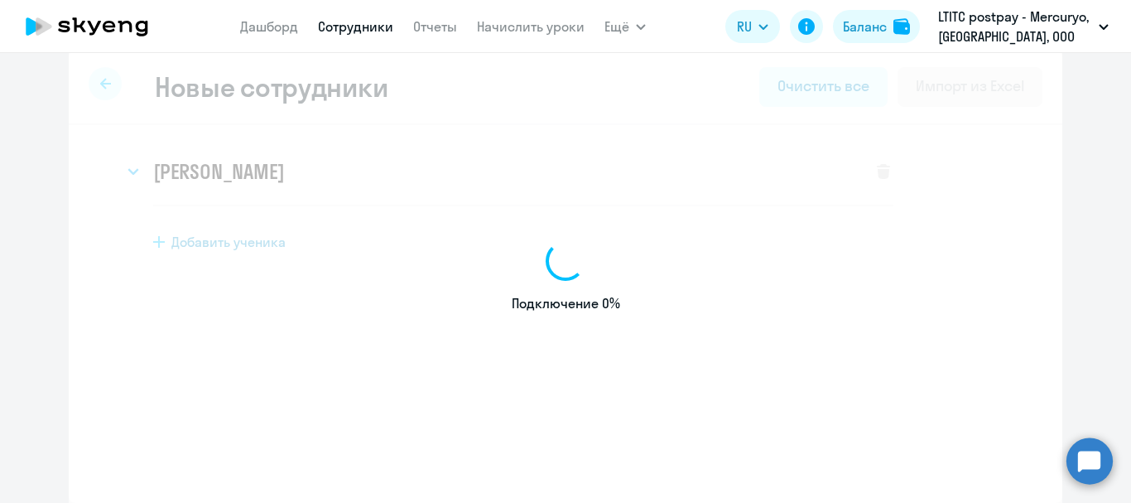
select select "english_adult_not_native_speaker"
select select "3"
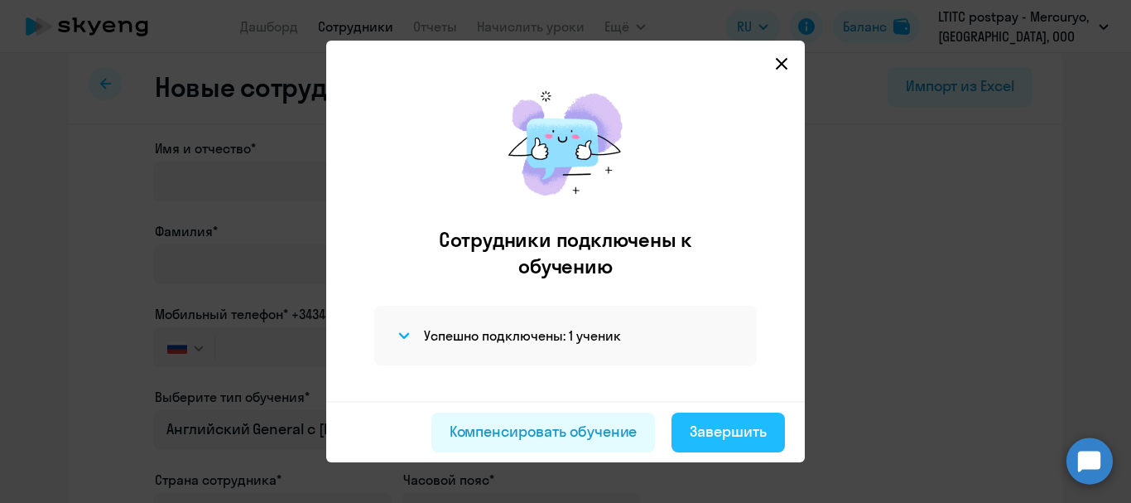
click at [744, 434] on div "Завершить" at bounding box center [728, 432] width 77 height 22
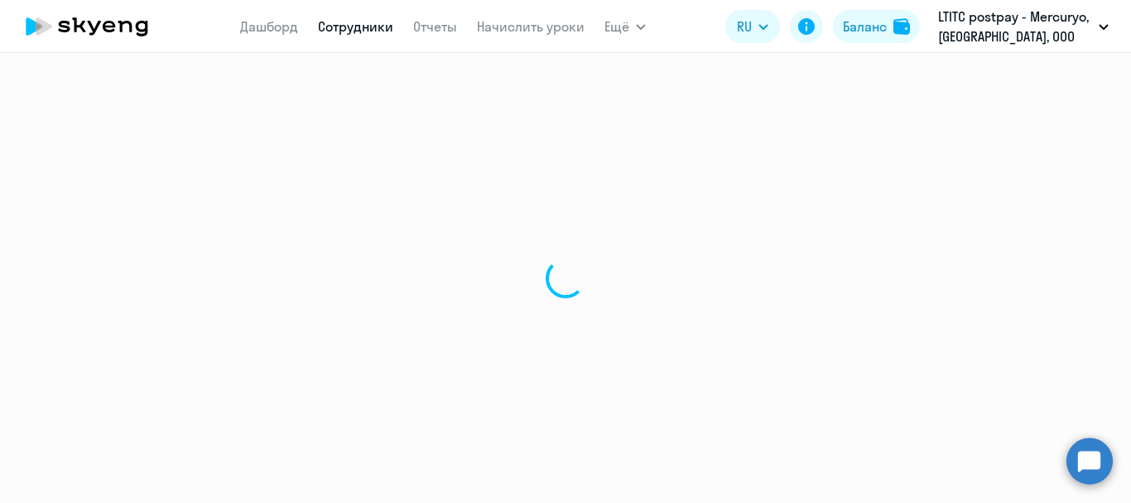
select select "30"
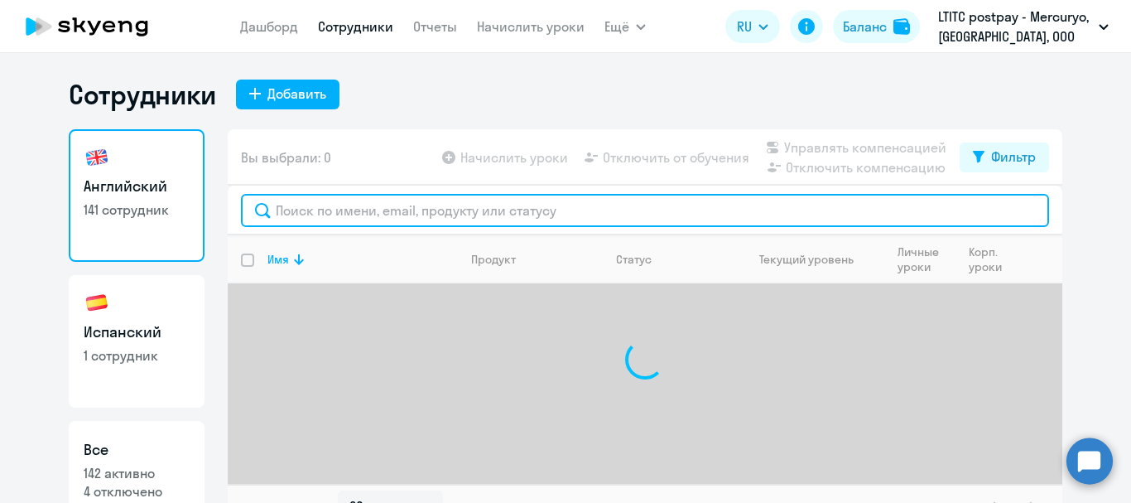
click at [301, 203] on input "text" at bounding box center [645, 210] width 808 height 33
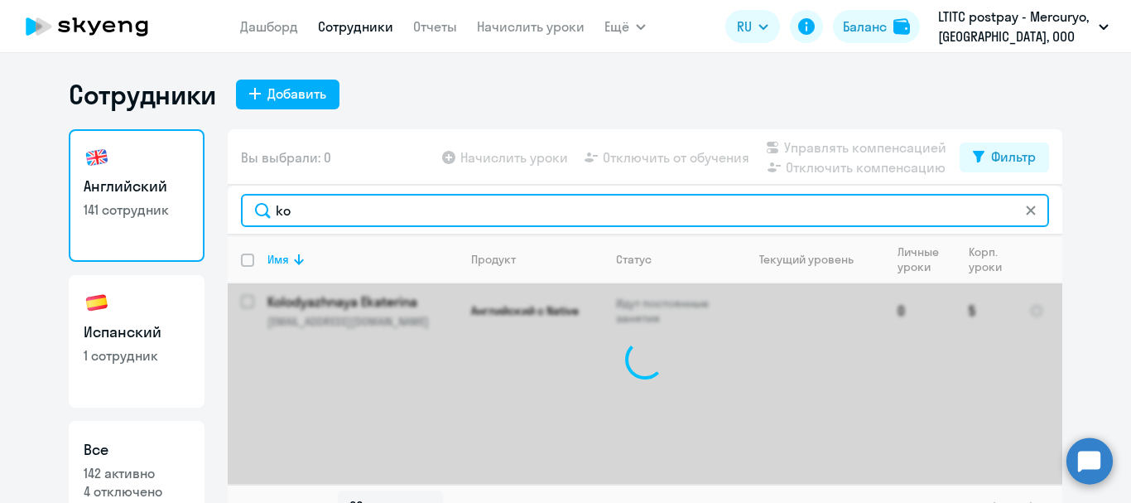
type input "k"
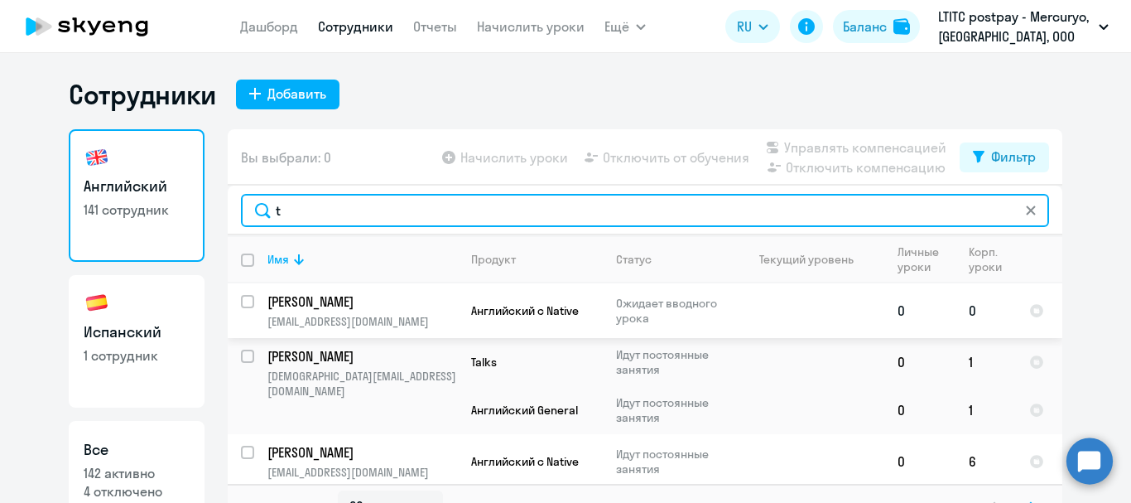
type input "t"
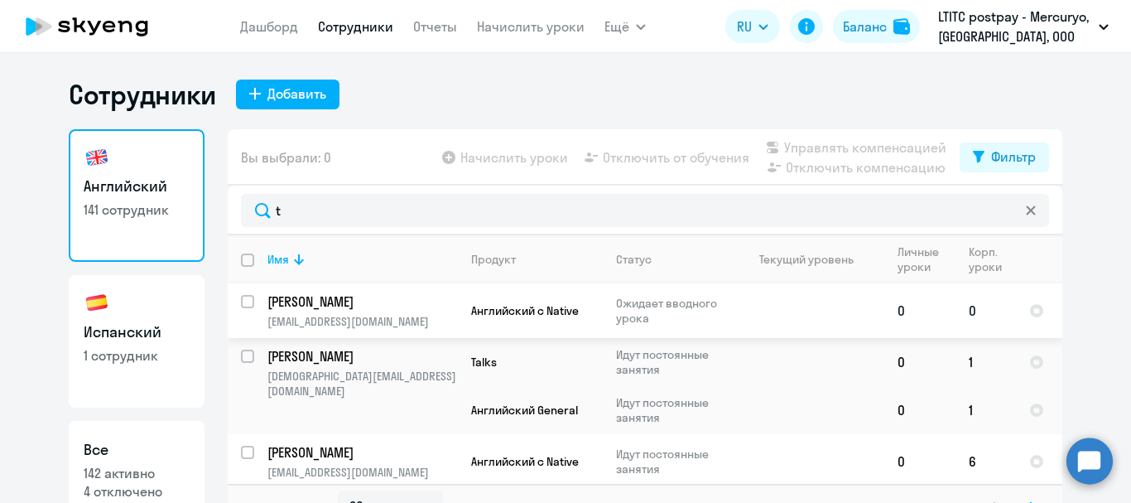
click at [359, 293] on p "[PERSON_NAME]" at bounding box center [360, 301] width 187 height 18
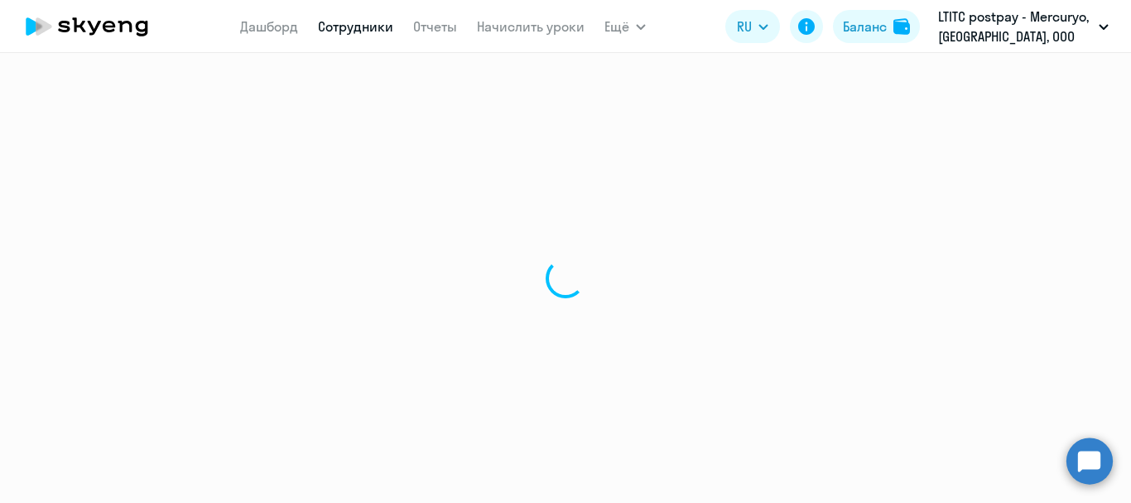
select select "english"
